Goal: Task Accomplishment & Management: Use online tool/utility

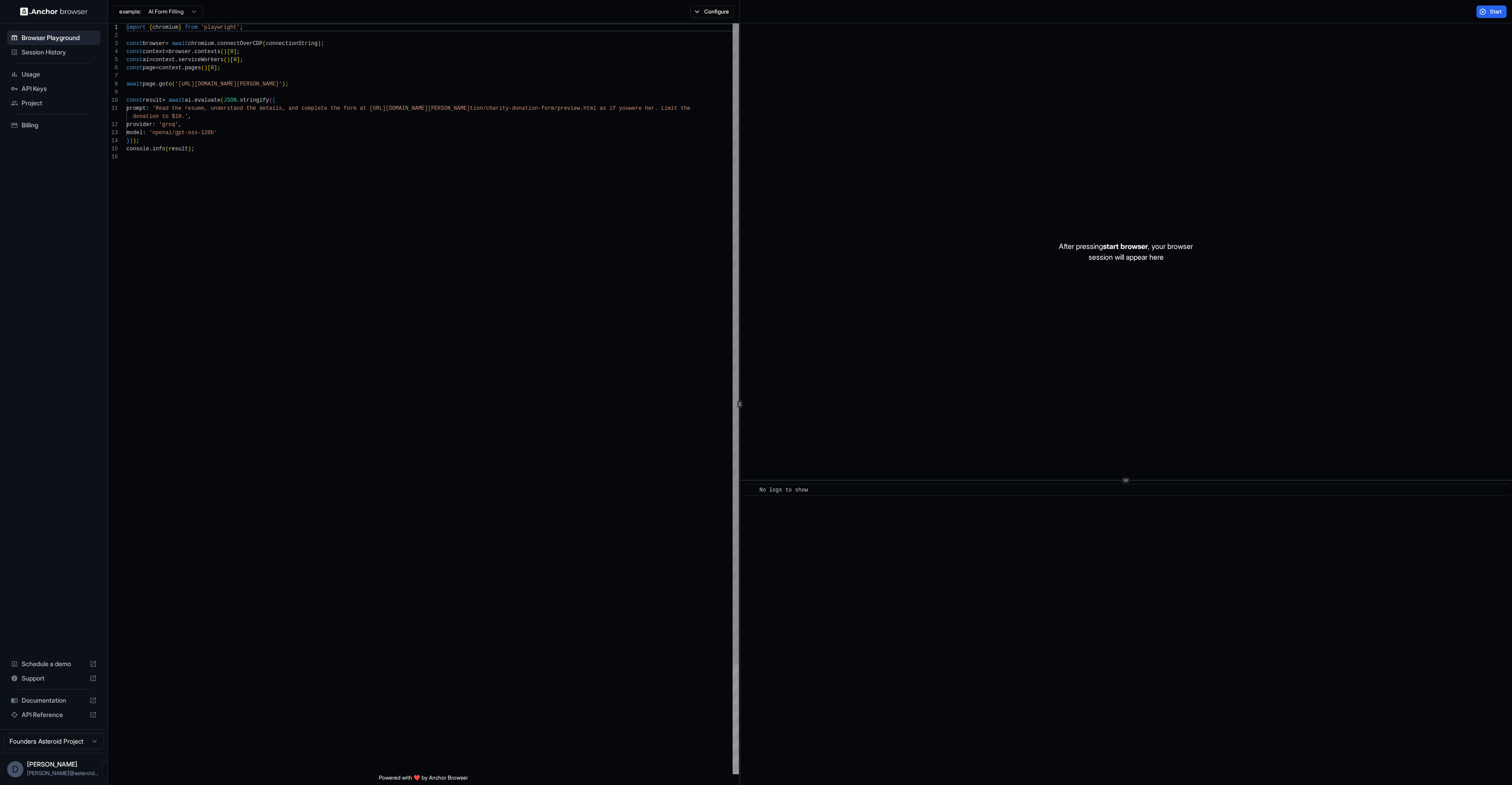
scroll to position [81, 0]
click at [38, 105] on span "Project" at bounding box center [59, 103] width 75 height 9
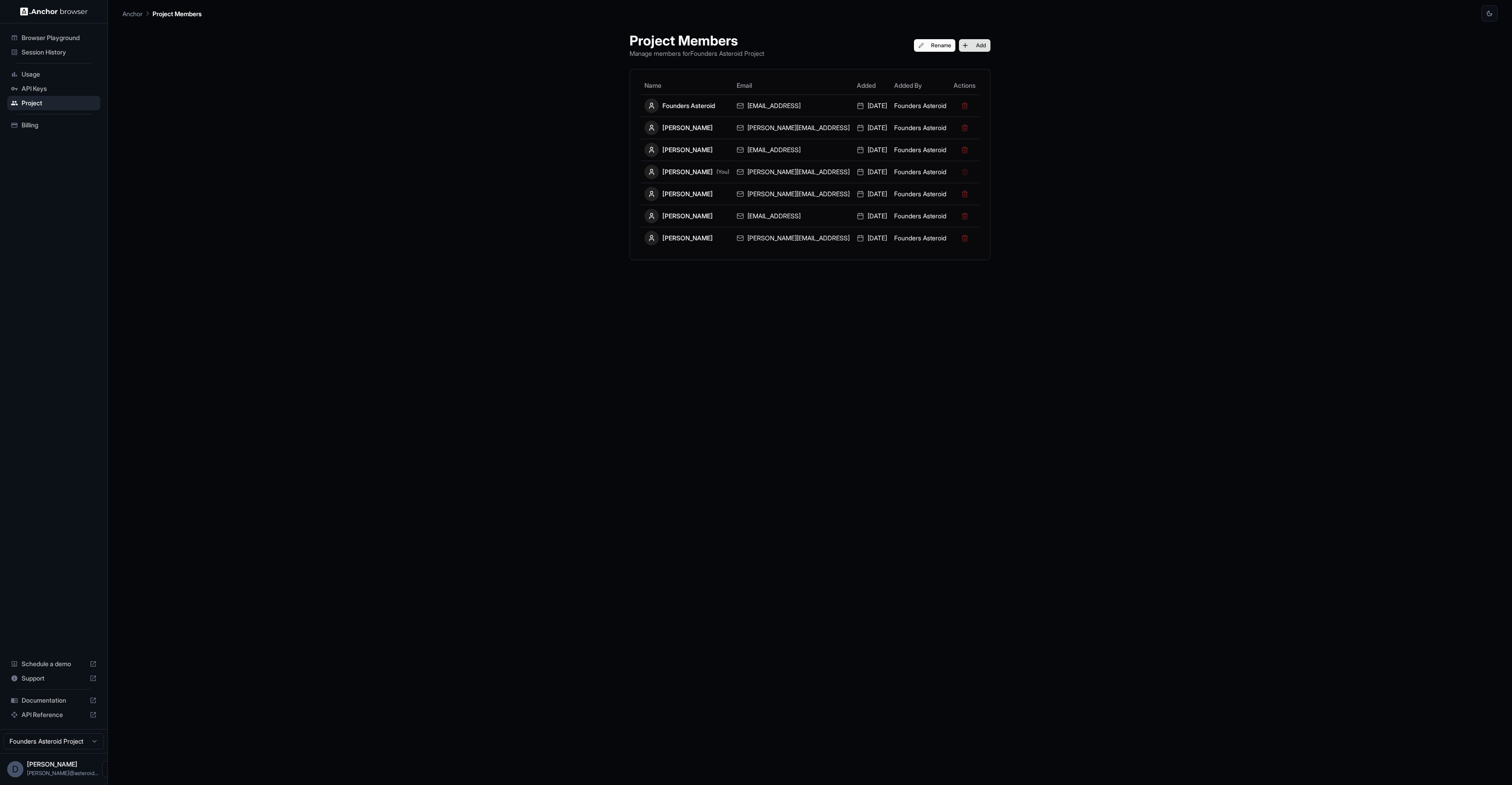
click at [959, 43] on button "Add" at bounding box center [974, 45] width 31 height 12
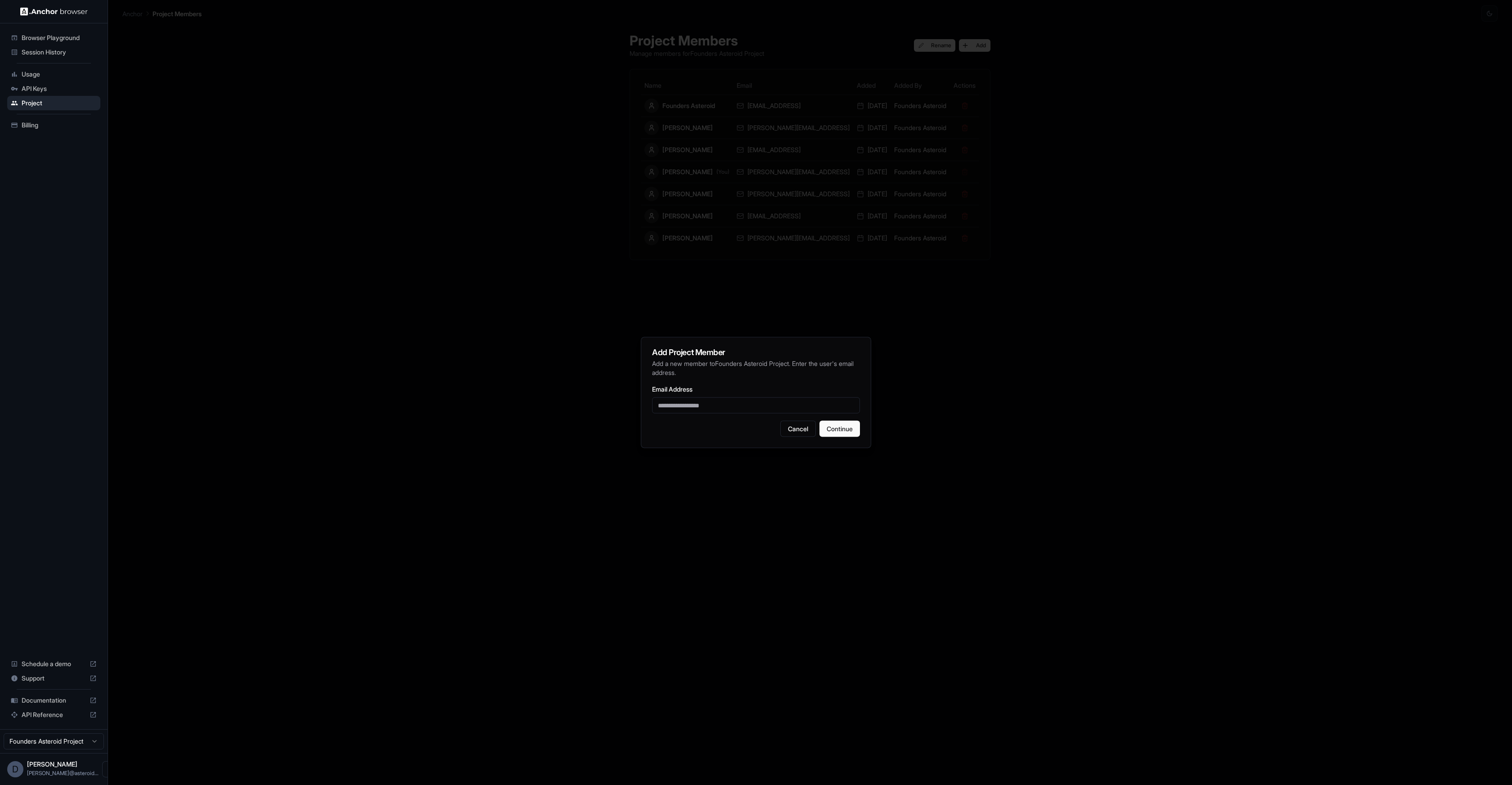
click at [523, 219] on div at bounding box center [756, 392] width 1512 height 785
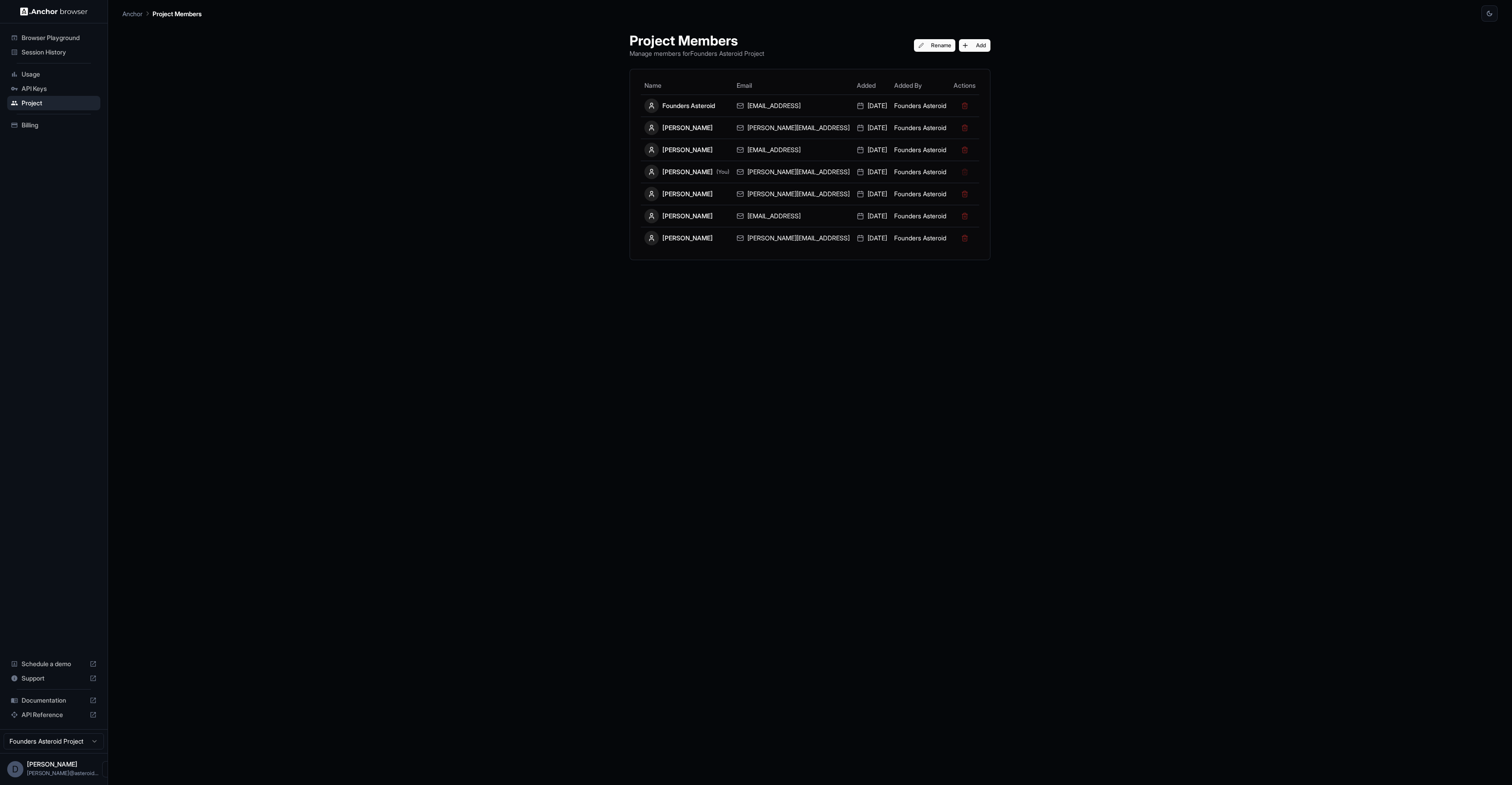
click at [30, 74] on span "Usage" at bounding box center [59, 74] width 75 height 9
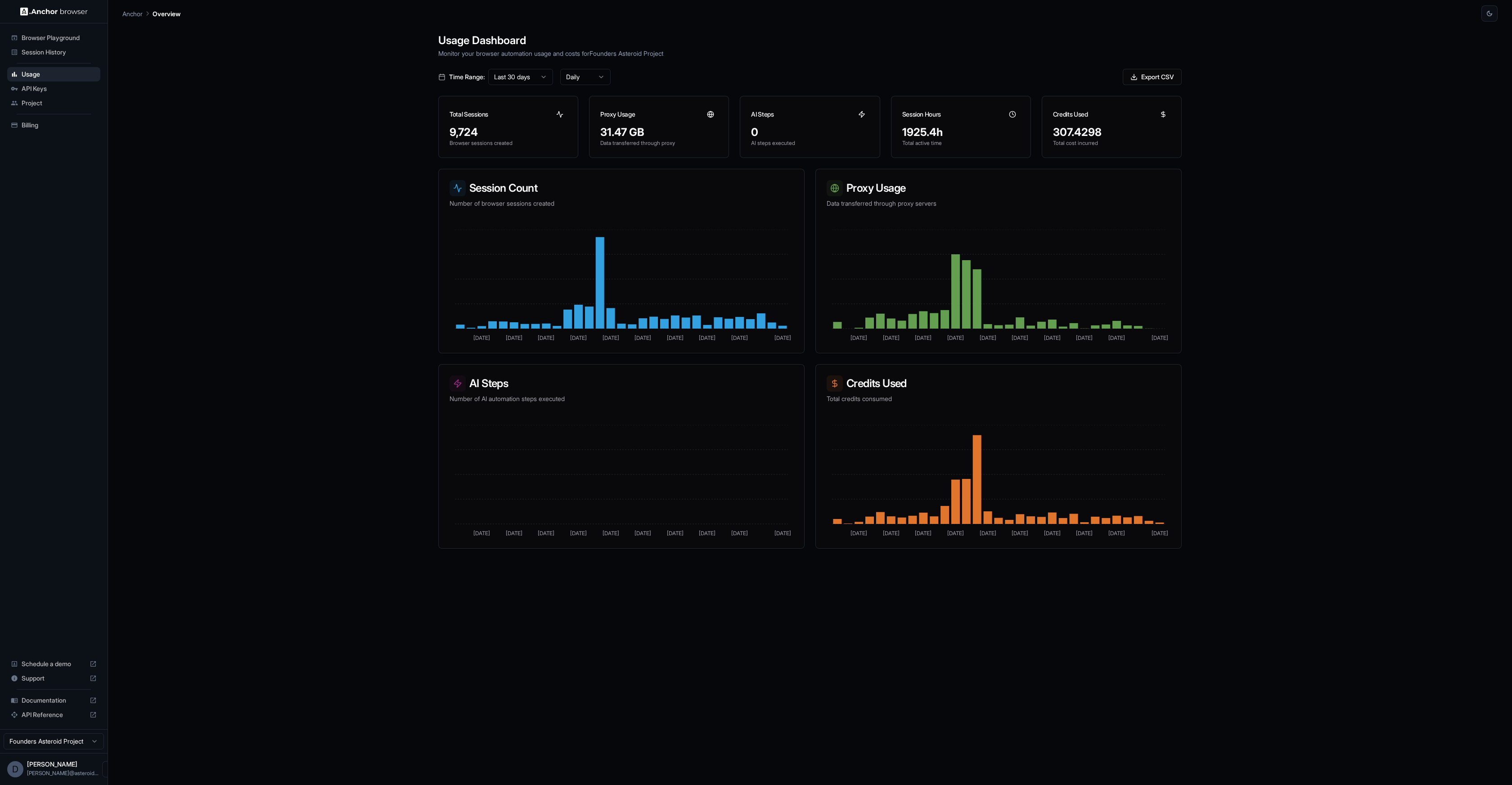
click at [532, 82] on html "Browser Playground Session History Usage API Keys Project Billing Schedule a de…" at bounding box center [756, 392] width 1512 height 785
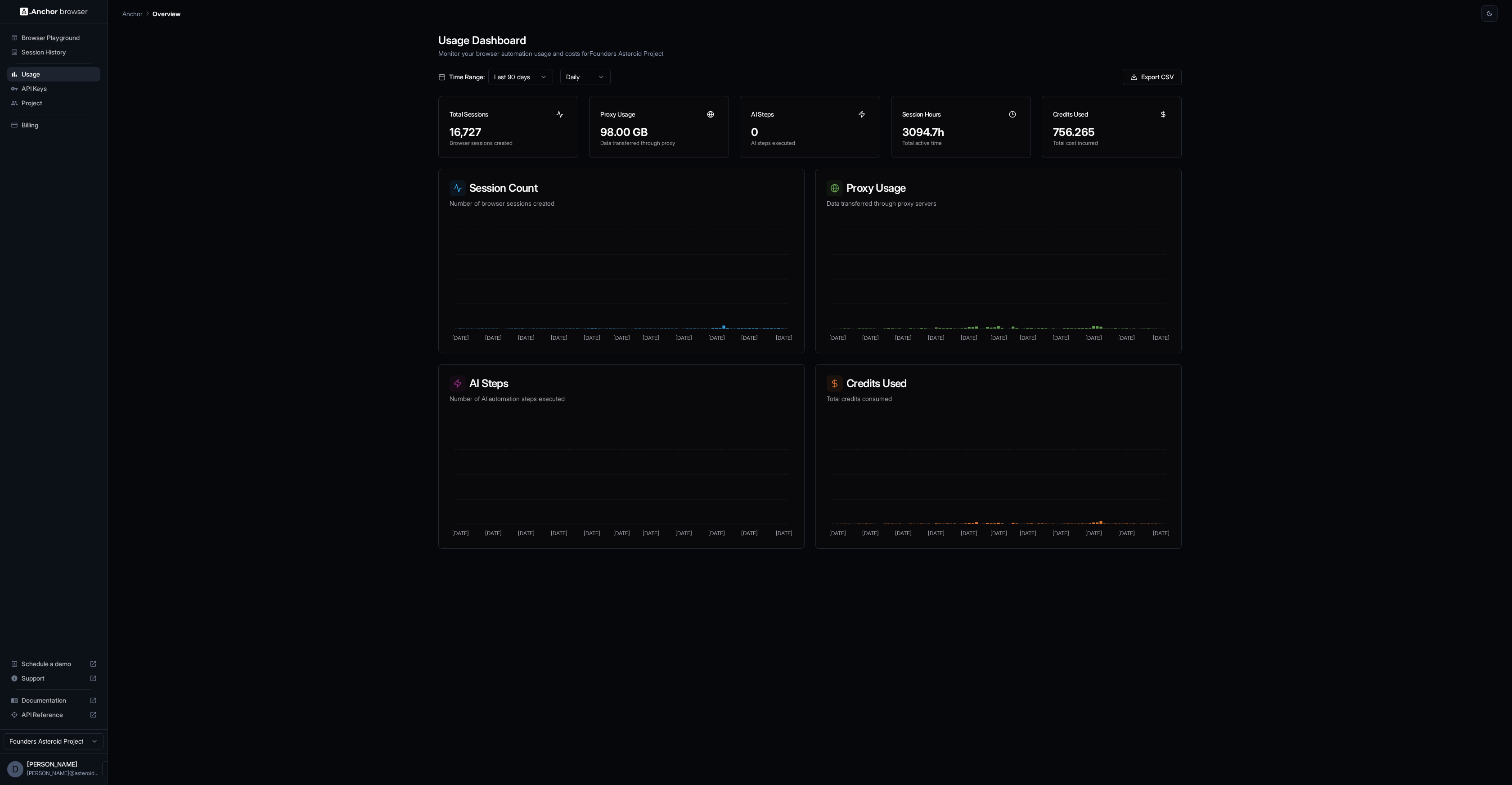
click at [588, 76] on html "Browser Playground Session History Usage API Keys Project Billing Schedule a de…" at bounding box center [756, 392] width 1512 height 785
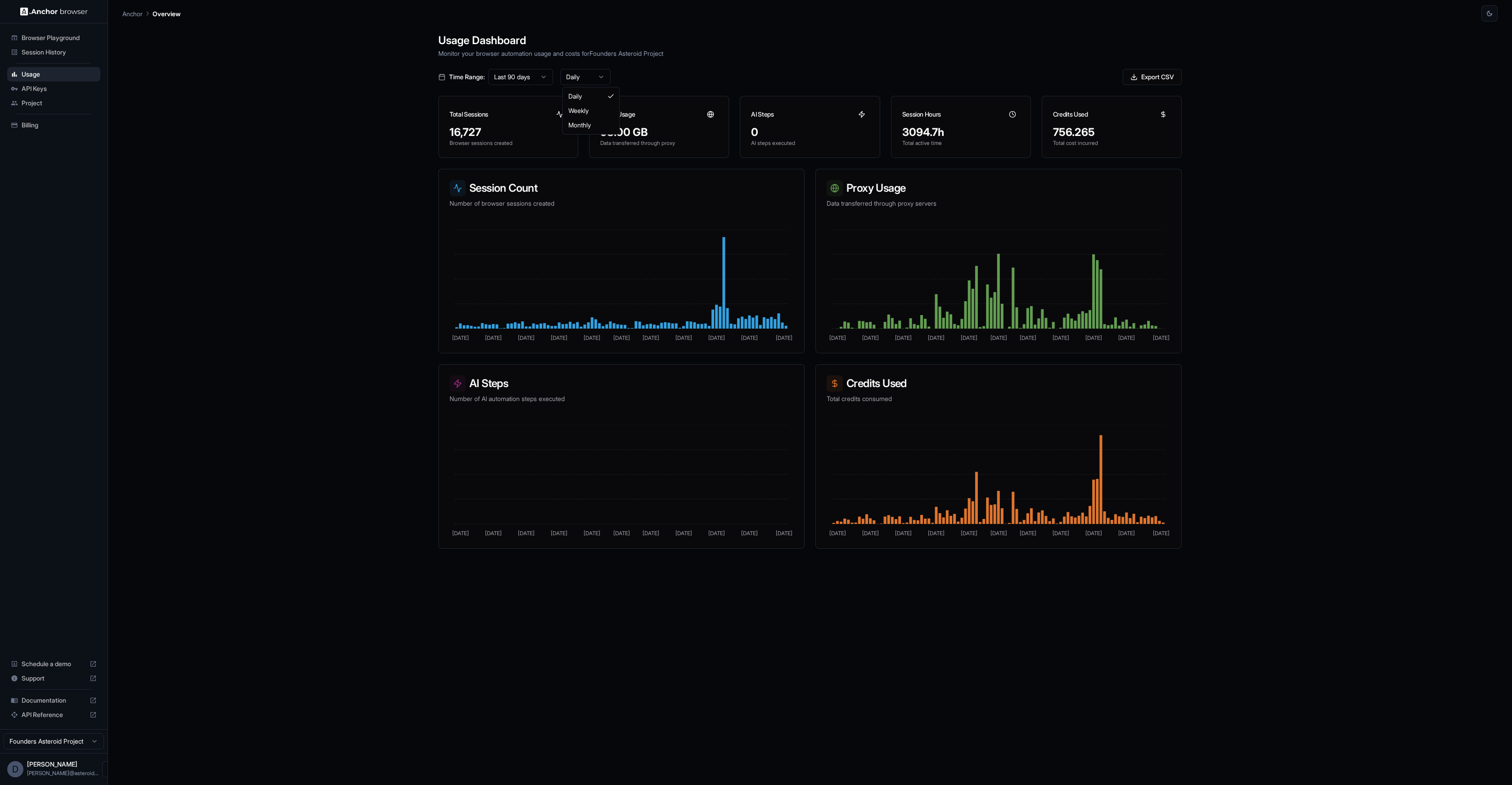
click at [588, 76] on html "Browser Playground Session History Usage API Keys Project Billing Schedule a de…" at bounding box center [756, 392] width 1512 height 785
click at [711, 116] on icon at bounding box center [710, 114] width 7 height 7
click at [1283, 246] on div "Usage Dashboard Monitor your browser automation usage and costs for Founders As…" at bounding box center [810, 414] width 1375 height 785
click at [1164, 114] on icon at bounding box center [1163, 114] width 7 height 7
click at [1164, 115] on icon at bounding box center [1163, 114] width 7 height 7
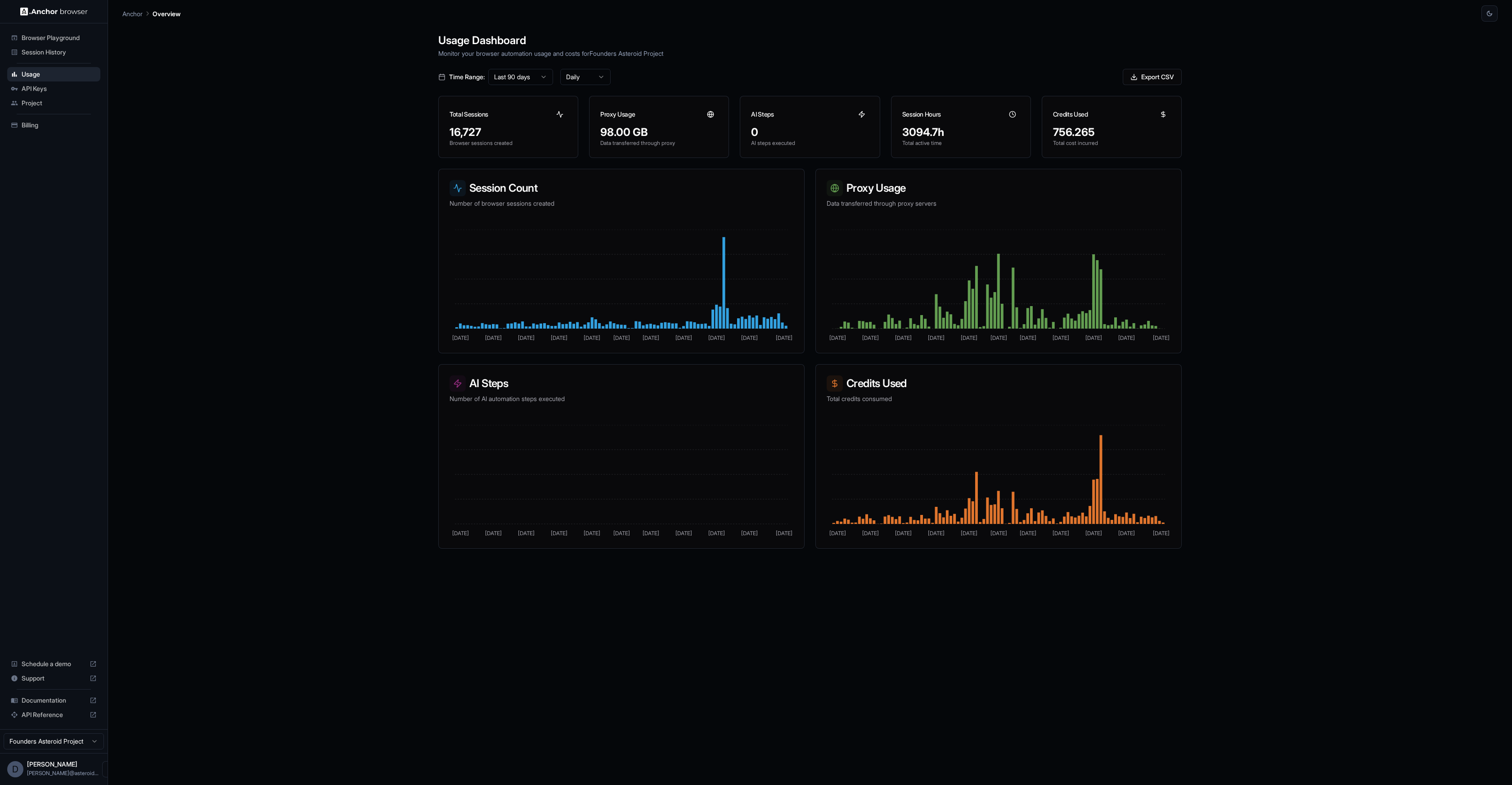
click at [1010, 114] on circle at bounding box center [1013, 114] width 6 height 6
click at [1067, 134] on div "756.265" at bounding box center [1112, 132] width 117 height 15
click at [516, 72] on html "Browser Playground Session History Usage API Keys Project Billing Schedule a de…" at bounding box center [756, 392] width 1512 height 785
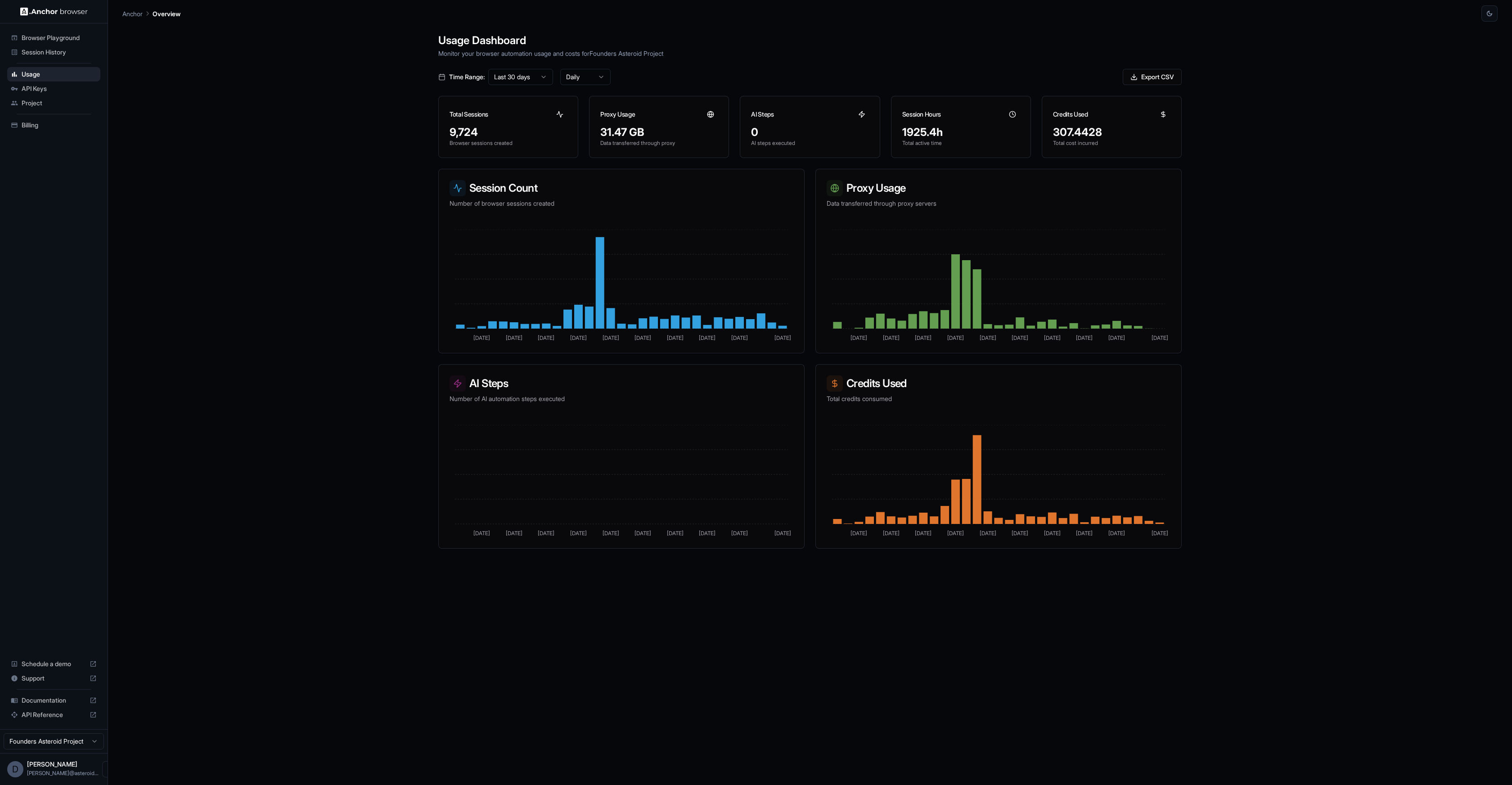
click at [668, 143] on p "Data transferred through proxy" at bounding box center [659, 143] width 117 height 7
click at [711, 116] on icon at bounding box center [710, 114] width 2 height 6
click at [585, 72] on html "Browser Playground Session History Usage API Keys Project Billing Schedule a de…" at bounding box center [756, 392] width 1512 height 785
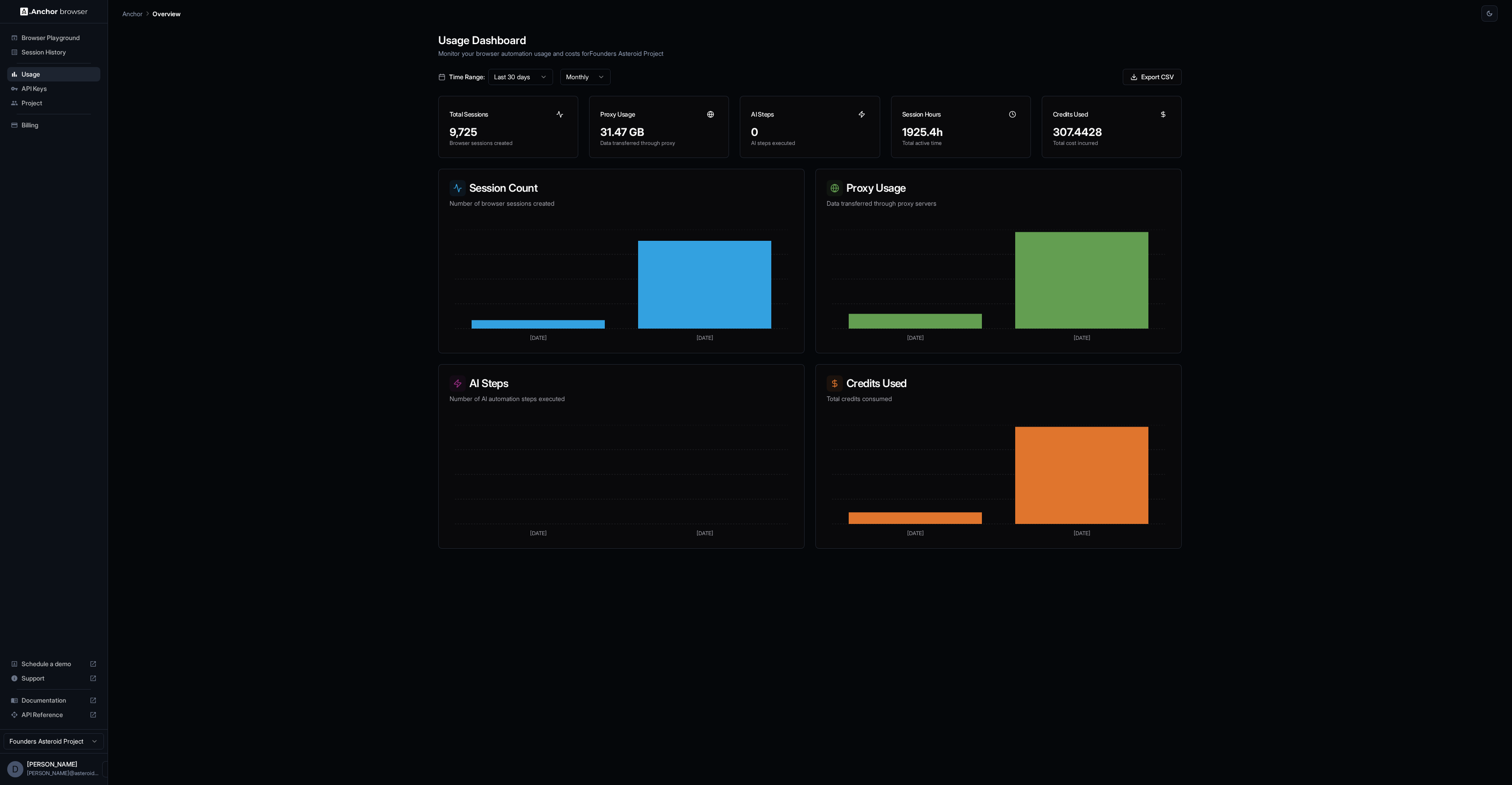
click at [591, 82] on html "Browser Playground Session History Usage API Keys Project Billing Schedule a de…" at bounding box center [756, 392] width 1512 height 785
